Goal: Information Seeking & Learning: Find specific fact

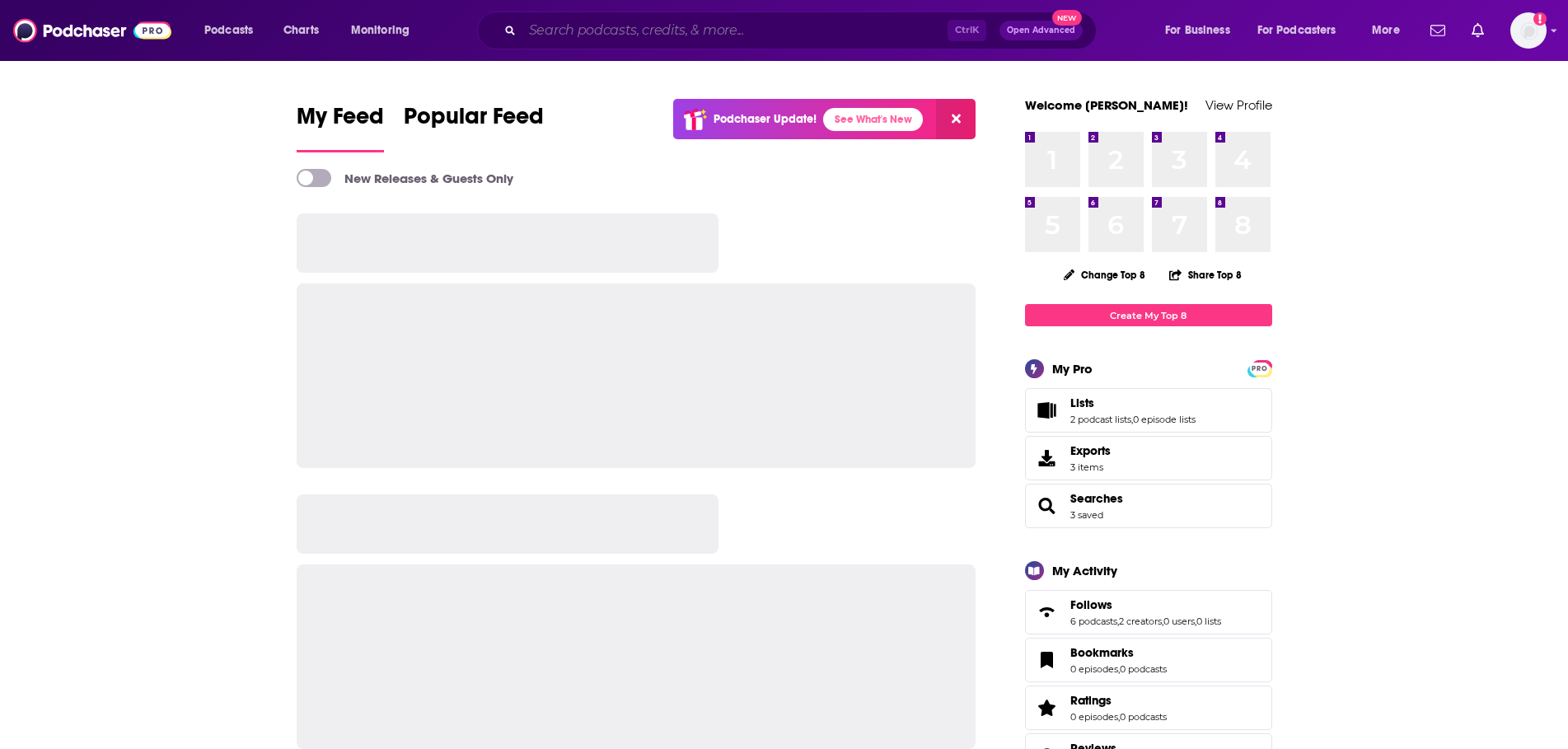
click at [613, 30] on input "Search podcasts, credits, & more..." at bounding box center [735, 31] width 426 height 26
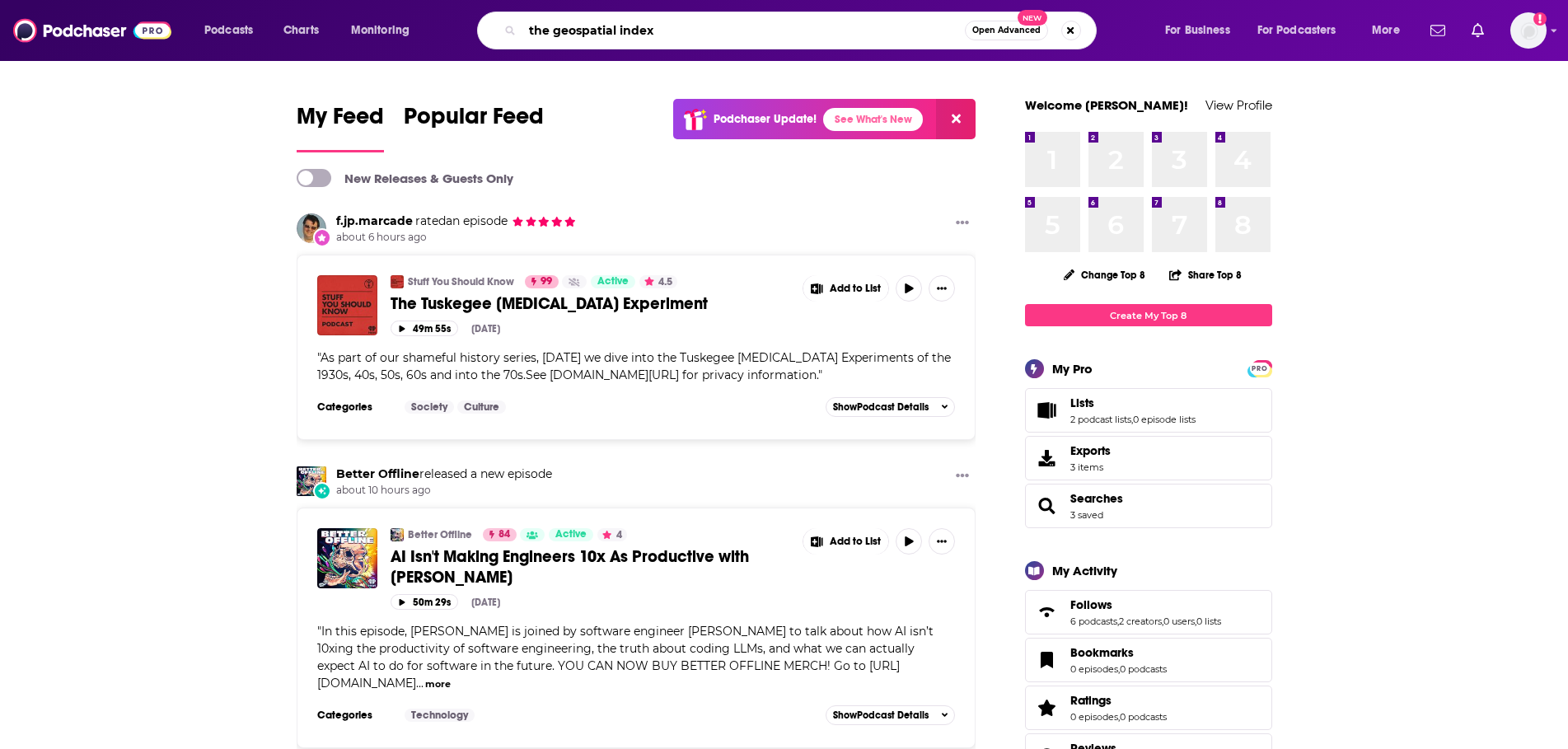
type input "the geospatial index"
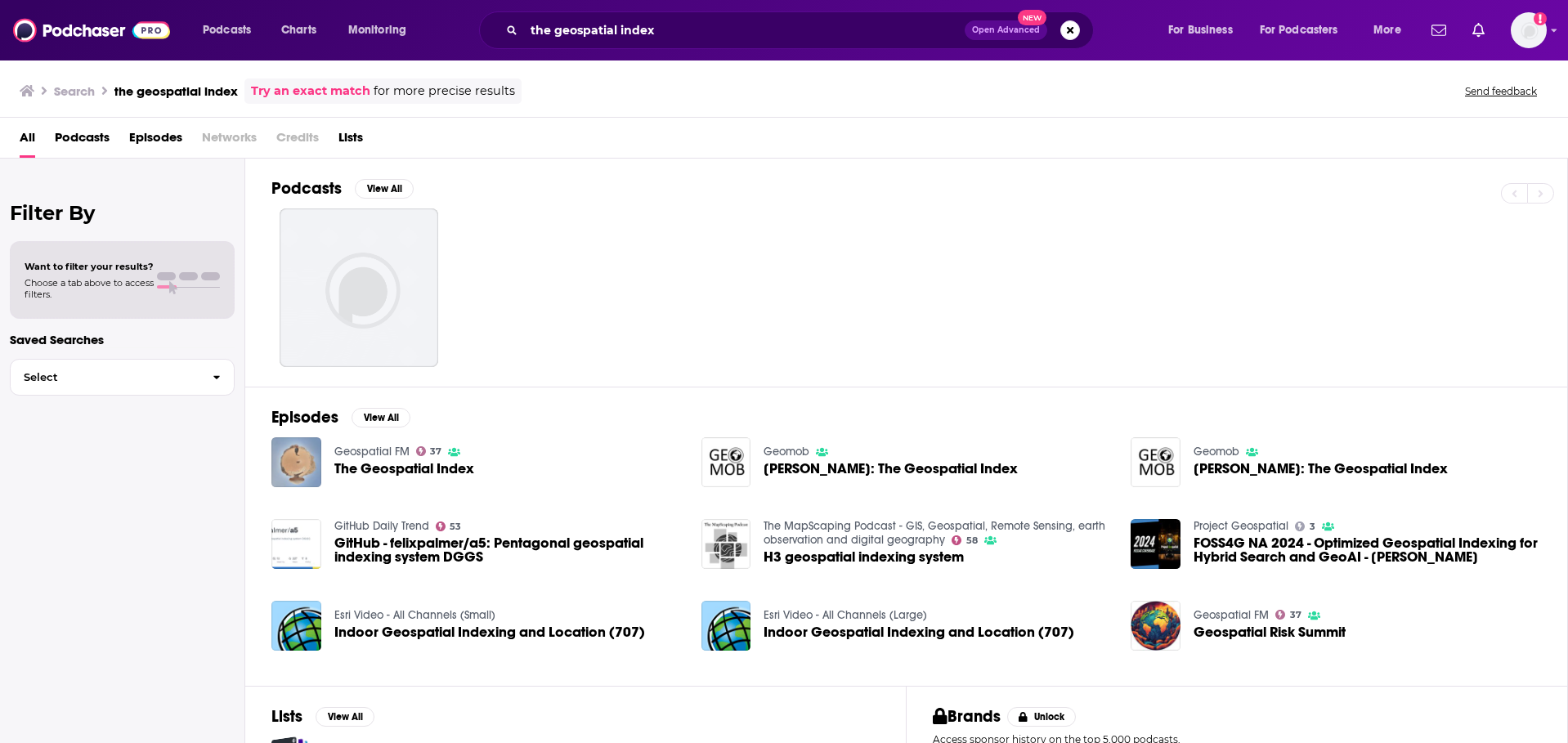
click at [299, 468] on img "The Geospatial Index" at bounding box center [296, 462] width 50 height 50
